Goal: Find specific page/section: Find specific page/section

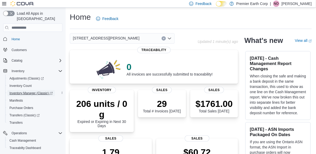
click at [36, 91] on span "Inventory Manager (Classic)" at bounding box center [30, 93] width 43 height 4
